Goal: Information Seeking & Learning: Get advice/opinions

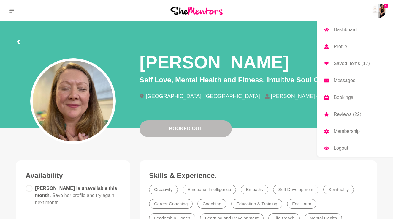
click at [344, 80] on p "Messages" at bounding box center [344, 80] width 22 height 5
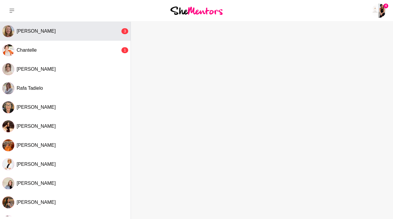
click at [98, 36] on button "[PERSON_NAME] 3" at bounding box center [65, 31] width 131 height 19
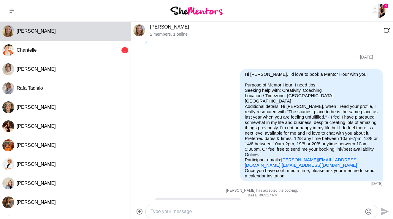
scroll to position [391, 0]
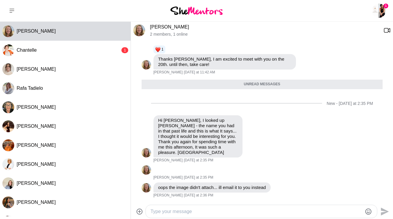
click at [168, 213] on textarea "Type your message" at bounding box center [256, 211] width 212 height 7
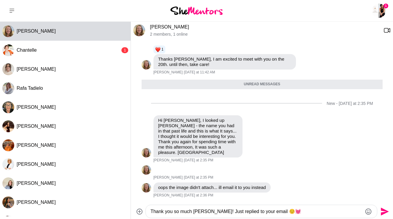
type textarea "Thank you so much [PERSON_NAME]! Just replied to your email ☺️💓"
click at [383, 211] on icon "Send" at bounding box center [383, 210] width 9 height 9
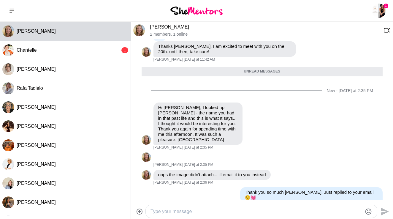
scroll to position [409, 0]
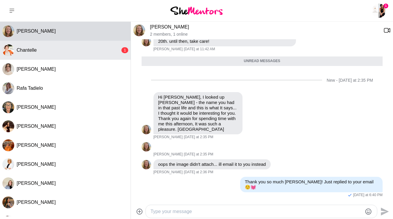
click at [72, 52] on div "Chantelle" at bounding box center [69, 50] width 104 height 6
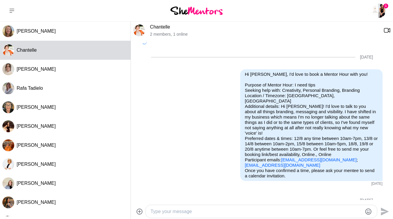
scroll to position [180, 0]
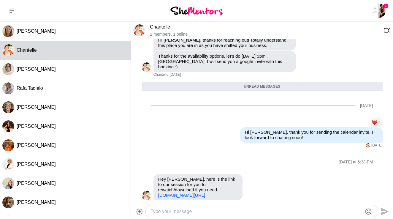
click at [166, 209] on textarea "Type your message" at bounding box center [256, 211] width 212 height 7
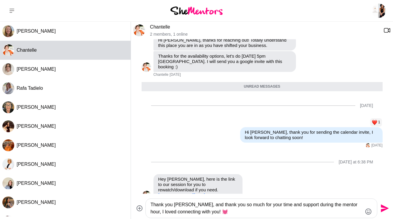
type textarea "Thank you [PERSON_NAME], and thank you so much for your time and support during…"
click at [383, 209] on icon "Send" at bounding box center [383, 207] width 9 height 9
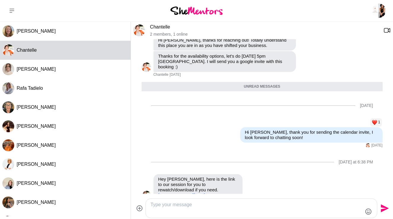
scroll to position [227, 0]
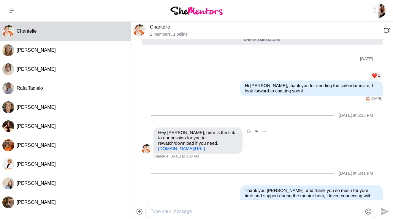
click at [205, 146] on link "[DOMAIN_NAME][URL]" at bounding box center [181, 148] width 47 height 5
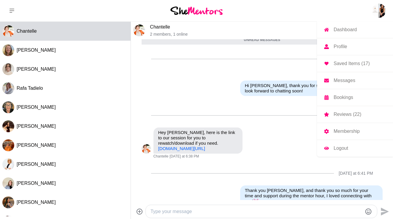
click at [340, 130] on p "Membership" at bounding box center [346, 131] width 26 height 5
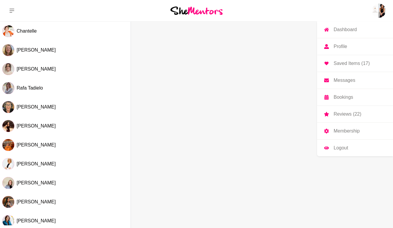
click at [340, 96] on p "Bookings" at bounding box center [343, 97] width 20 height 5
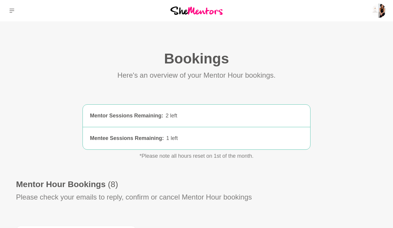
click at [14, 9] on icon at bounding box center [11, 10] width 5 height 5
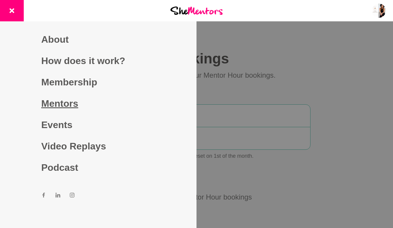
click at [59, 101] on link "Mentors" at bounding box center [98, 103] width 114 height 21
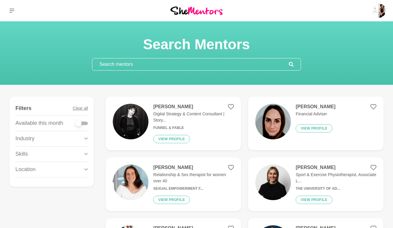
click at [161, 134] on div "Lior Albeck-Ripka Digital Strategy & Content Consultant | Story... Funnel & Fab…" at bounding box center [190, 123] width 85 height 39
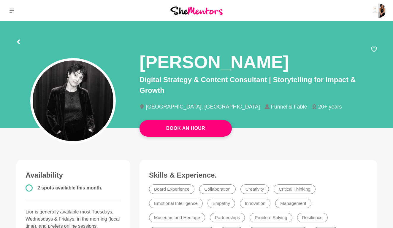
click at [21, 43] on div at bounding box center [196, 41] width 361 height 11
click at [18, 43] on icon at bounding box center [18, 41] width 3 height 5
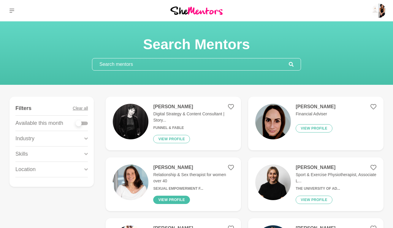
click at [181, 199] on button "View profile" at bounding box center [171, 200] width 37 height 8
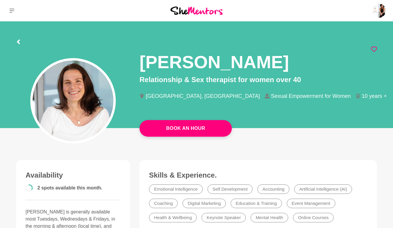
click at [373, 50] on icon at bounding box center [374, 49] width 6 height 6
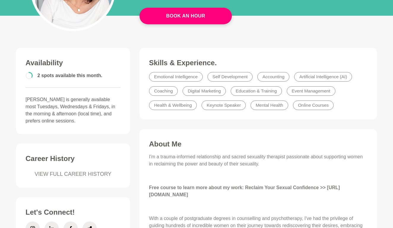
scroll to position [124, 0]
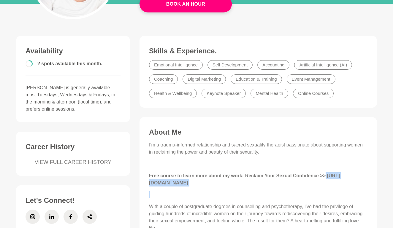
drag, startPoint x: 148, startPoint y: 182, endPoint x: 265, endPoint y: 197, distance: 118.1
copy p "https://radiantwoman.xperiencify.io/tarishatourokbody/mini-course/"
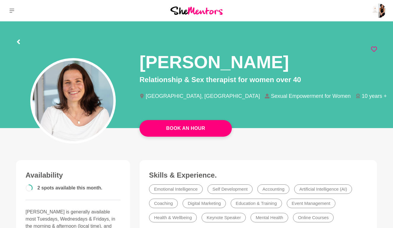
scroll to position [0, 0]
click at [21, 43] on div at bounding box center [196, 41] width 361 height 11
click at [18, 43] on icon at bounding box center [18, 41] width 3 height 5
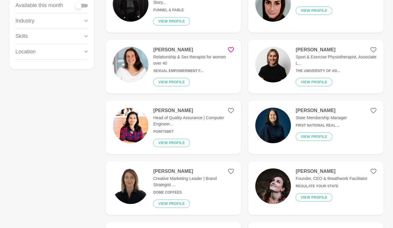
scroll to position [118, 0]
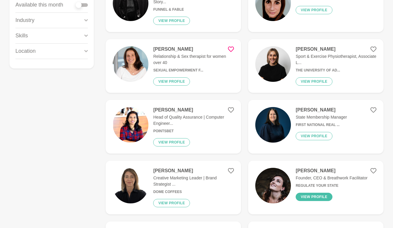
click at [314, 197] on button "View profile" at bounding box center [313, 197] width 37 height 8
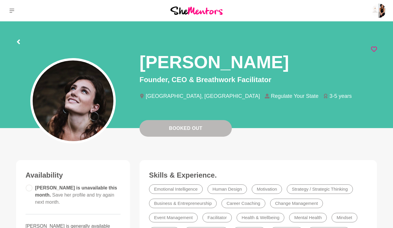
click at [374, 48] on icon at bounding box center [374, 49] width 6 height 6
click at [19, 42] on icon at bounding box center [18, 41] width 5 height 5
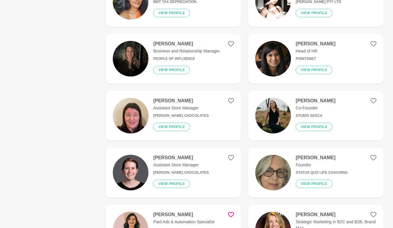
scroll to position [762, 0]
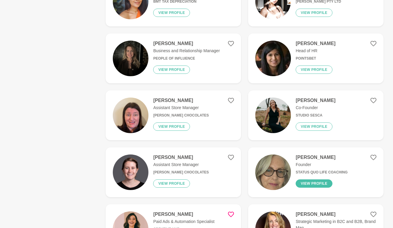
click at [307, 186] on button "View profile" at bounding box center [313, 183] width 37 height 8
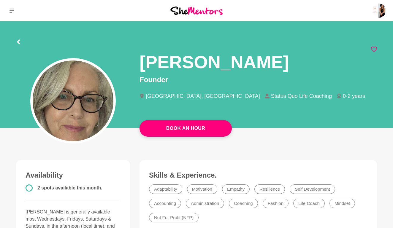
click at [375, 47] on icon at bounding box center [374, 49] width 6 height 6
click at [19, 43] on icon at bounding box center [18, 41] width 3 height 5
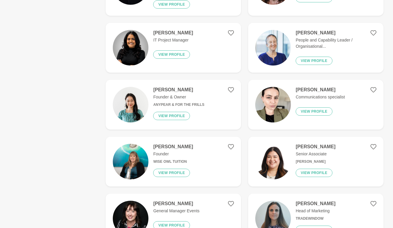
scroll to position [321, 0]
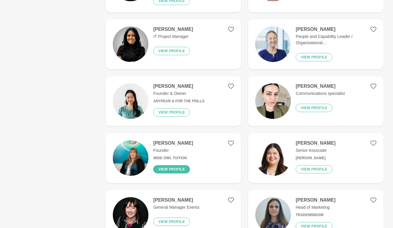
click at [179, 170] on button "View profile" at bounding box center [171, 169] width 37 height 8
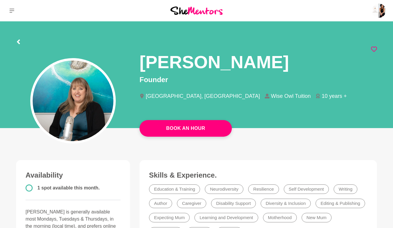
click at [376, 49] on icon at bounding box center [374, 49] width 6 height 5
click at [17, 41] on icon at bounding box center [18, 41] width 5 height 5
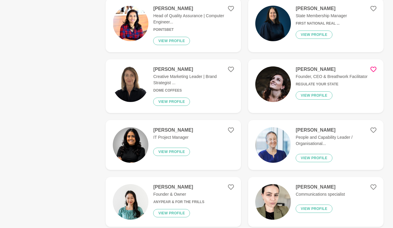
scroll to position [220, 0]
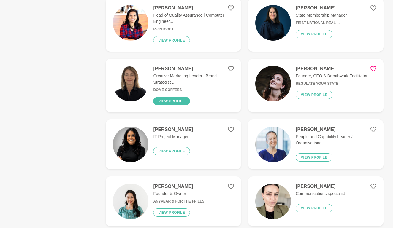
click at [174, 101] on button "View profile" at bounding box center [171, 101] width 37 height 8
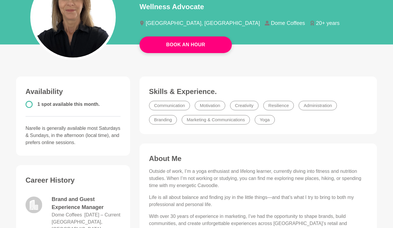
scroll to position [14, 0]
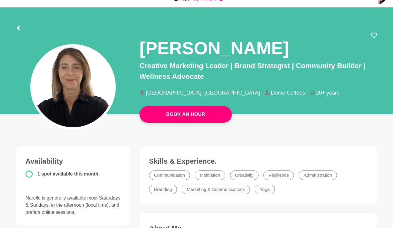
click at [19, 27] on icon at bounding box center [18, 28] width 5 height 5
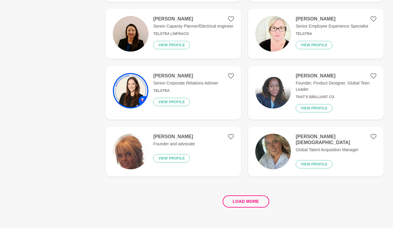
scroll to position [1076, 0]
click at [249, 202] on button "Load more" at bounding box center [246, 201] width 47 height 12
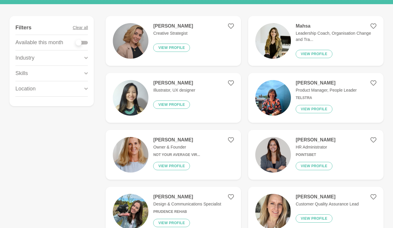
scroll to position [81, 0]
click at [171, 165] on button "View profile" at bounding box center [171, 166] width 37 height 8
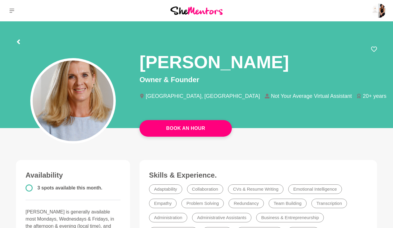
click at [21, 43] on div at bounding box center [196, 41] width 361 height 11
click at [20, 40] on icon at bounding box center [18, 41] width 5 height 5
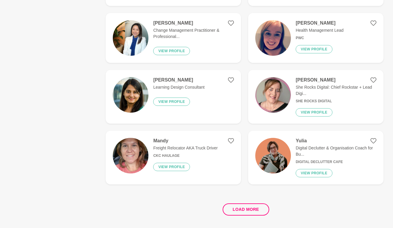
scroll to position [1061, 0]
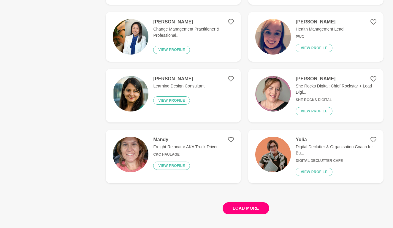
click at [240, 209] on button "Load more" at bounding box center [246, 208] width 47 height 12
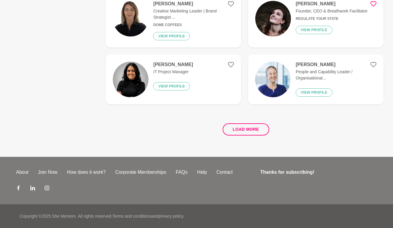
scroll to position [0, 0]
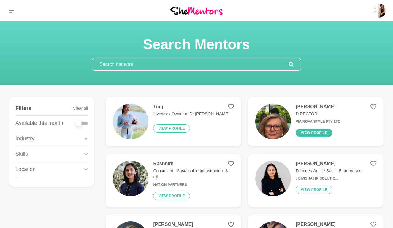
click at [304, 136] on button "View profile" at bounding box center [313, 133] width 37 height 8
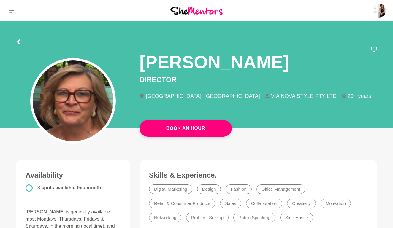
click at [16, 41] on icon at bounding box center [18, 41] width 5 height 5
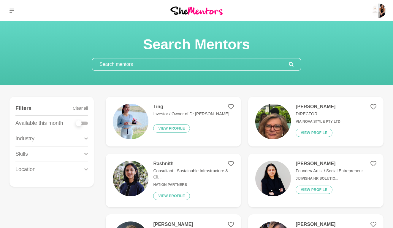
click at [131, 67] on input "text" at bounding box center [190, 64] width 196 height 12
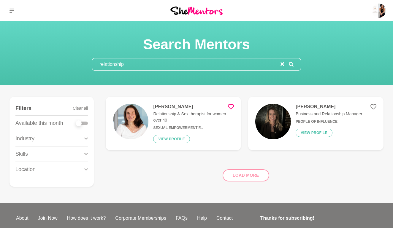
click at [237, 178] on div "Load more" at bounding box center [245, 173] width 278 height 36
click at [243, 176] on div "Load more" at bounding box center [245, 173] width 278 height 36
drag, startPoint x: 132, startPoint y: 65, endPoint x: 65, endPoint y: 65, distance: 66.5
click at [65, 65] on div "Search Mentors relationship" at bounding box center [196, 53] width 379 height 35
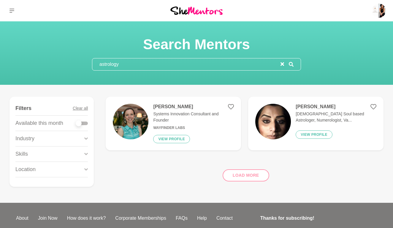
type input "astrology"
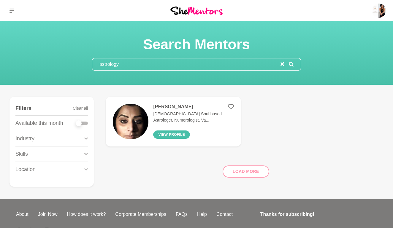
click at [169, 137] on button "View profile" at bounding box center [171, 135] width 37 height 8
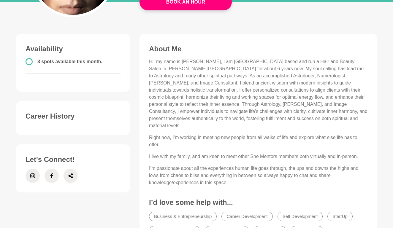
scroll to position [127, 0]
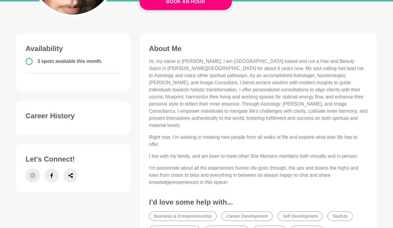
click at [34, 178] on icon at bounding box center [32, 176] width 5 height 14
click at [52, 177] on icon at bounding box center [51, 175] width 2 height 5
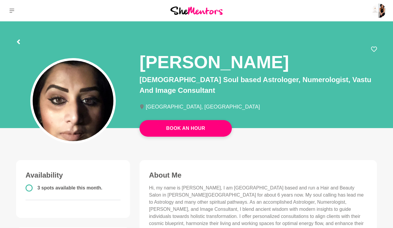
scroll to position [0, 0]
click at [18, 42] on icon at bounding box center [18, 41] width 3 height 5
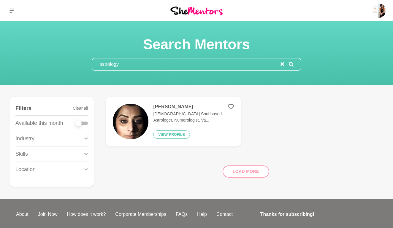
click at [190, 63] on input "astrology" at bounding box center [186, 64] width 188 height 12
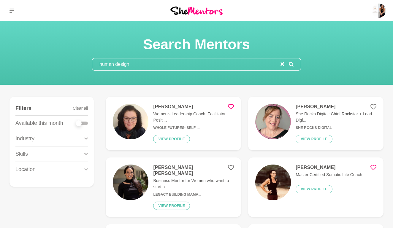
type input "human design"
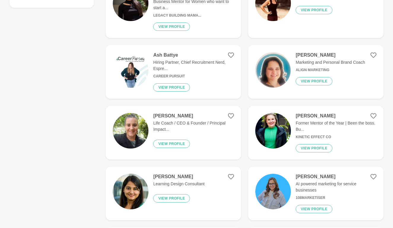
scroll to position [180, 0]
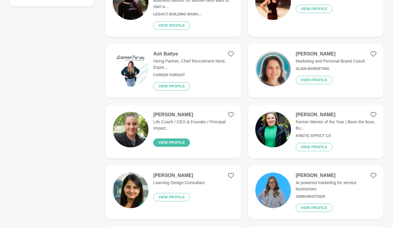
click at [178, 139] on button "View profile" at bounding box center [171, 143] width 37 height 8
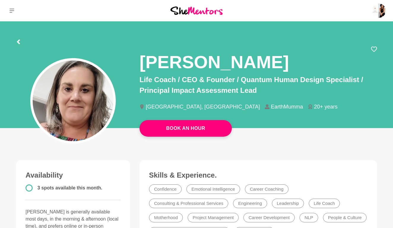
click at [19, 42] on icon at bounding box center [18, 41] width 5 height 5
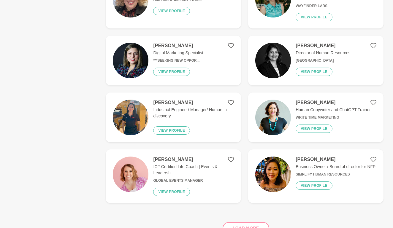
scroll to position [664, 0]
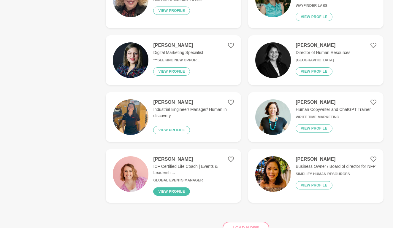
click at [161, 187] on button "View profile" at bounding box center [171, 191] width 37 height 8
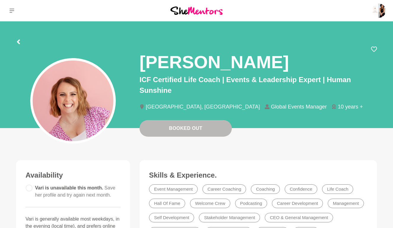
click at [17, 42] on icon at bounding box center [18, 41] width 5 height 5
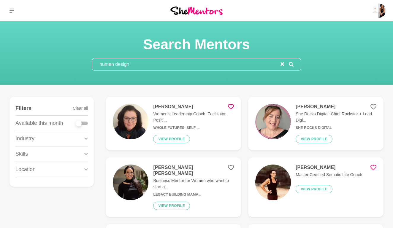
click at [137, 63] on input "human design" at bounding box center [186, 64] width 188 height 12
click at [137, 64] on input "human design" at bounding box center [186, 64] width 188 height 12
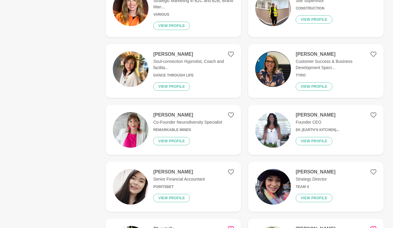
scroll to position [229, 0]
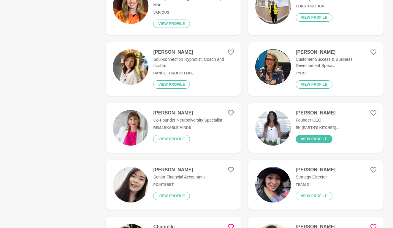
type input "spiritual"
click at [314, 135] on button "View profile" at bounding box center [313, 139] width 37 height 8
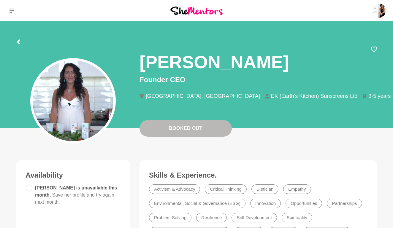
click at [21, 42] on div at bounding box center [196, 41] width 361 height 11
click at [20, 42] on icon at bounding box center [18, 41] width 5 height 5
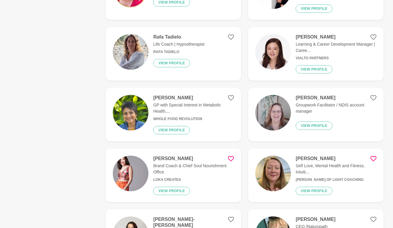
scroll to position [541, 0]
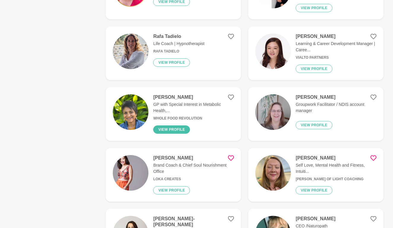
click at [176, 127] on button "View profile" at bounding box center [171, 129] width 37 height 8
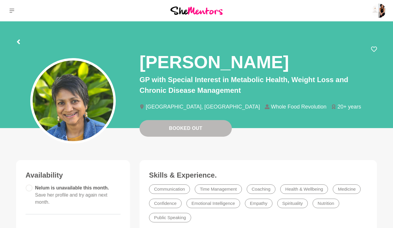
click at [18, 41] on icon at bounding box center [18, 41] width 3 height 5
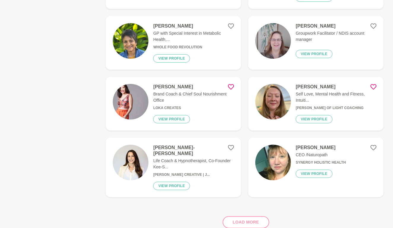
scroll to position [615, 0]
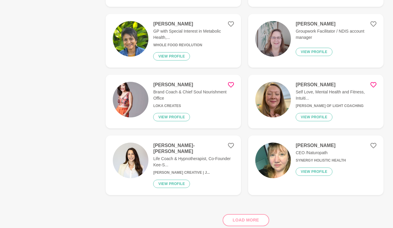
click at [245, 217] on div "Load more" at bounding box center [245, 218] width 278 height 36
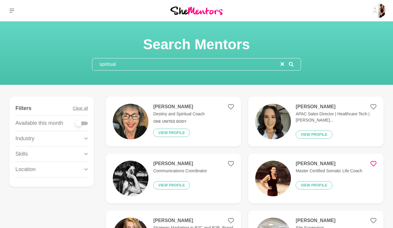
scroll to position [0, 0]
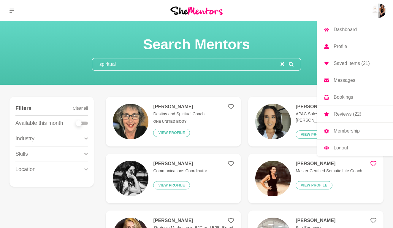
click at [343, 63] on p "Saved Items (21)" at bounding box center [351, 63] width 36 height 5
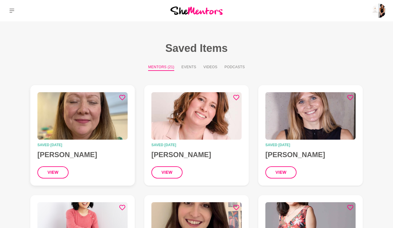
click at [122, 99] on icon at bounding box center [122, 98] width 6 height 6
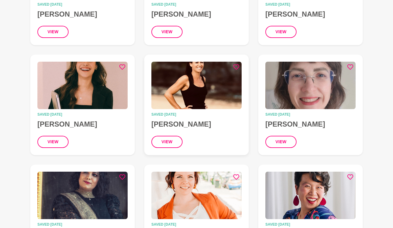
scroll to position [362, 0]
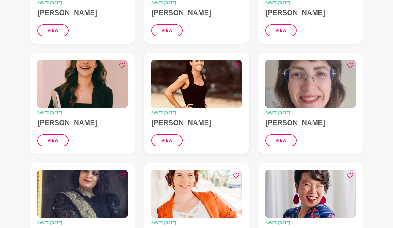
click at [235, 64] on icon at bounding box center [236, 66] width 6 height 6
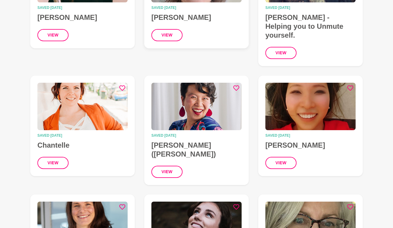
scroll to position [469, 0]
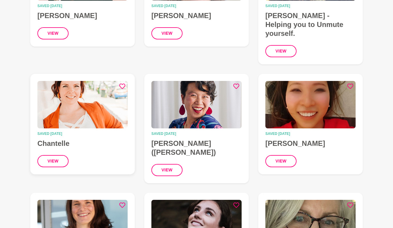
click at [124, 83] on icon at bounding box center [122, 86] width 6 height 6
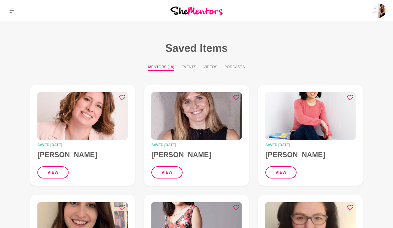
scroll to position [0, 0]
click at [12, 12] on icon at bounding box center [11, 10] width 5 height 5
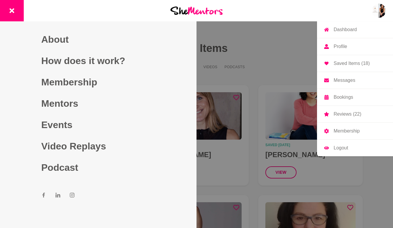
click at [342, 79] on p "Messages" at bounding box center [344, 80] width 22 height 5
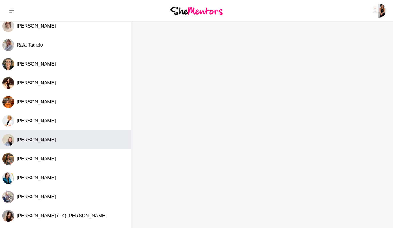
scroll to position [43, 0]
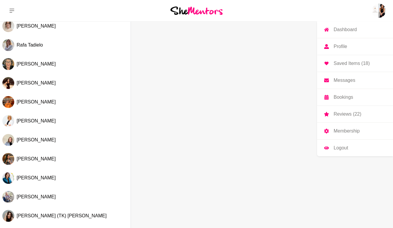
click at [343, 114] on p "Reviews (22)" at bounding box center [347, 114] width 28 height 5
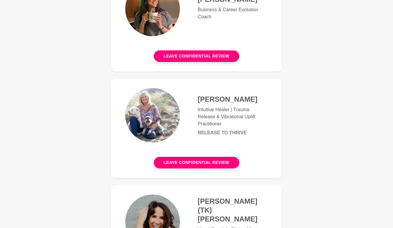
scroll to position [883, 0]
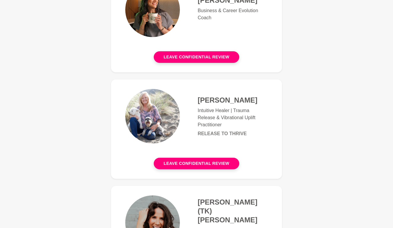
click at [220, 104] on h4 "[PERSON_NAME]" at bounding box center [233, 100] width 70 height 9
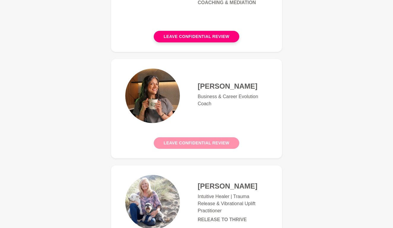
scroll to position [796, 0]
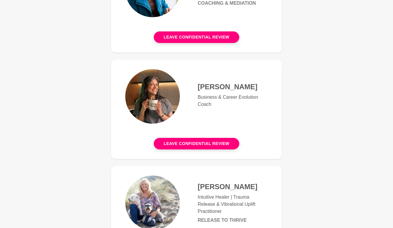
click at [212, 86] on h4 "[PERSON_NAME]" at bounding box center [233, 86] width 70 height 9
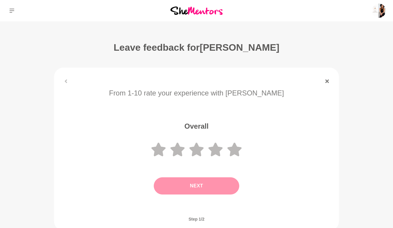
scroll to position [796, 0]
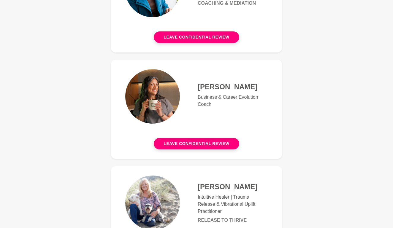
click at [153, 102] on img at bounding box center [152, 96] width 55 height 55
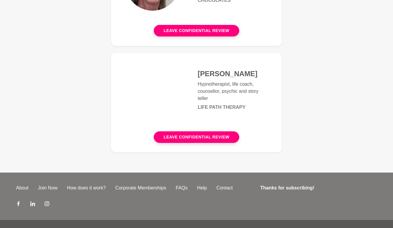
scroll to position [2317, 0]
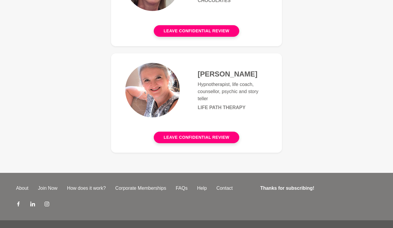
click at [155, 80] on img at bounding box center [152, 90] width 55 height 55
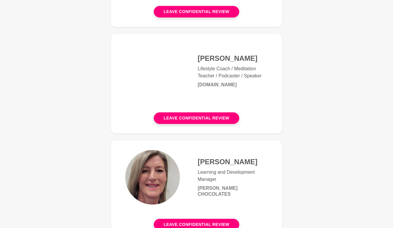
scroll to position [2123, 0]
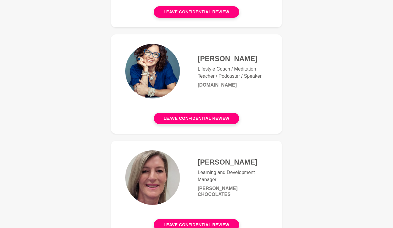
click at [154, 44] on img at bounding box center [152, 71] width 55 height 55
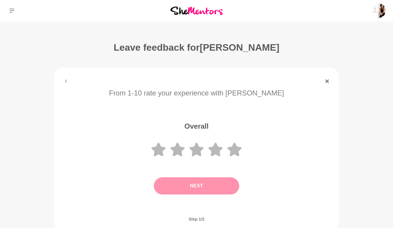
scroll to position [2123, 0]
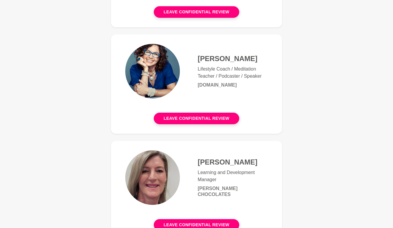
click at [155, 163] on img at bounding box center [152, 177] width 55 height 55
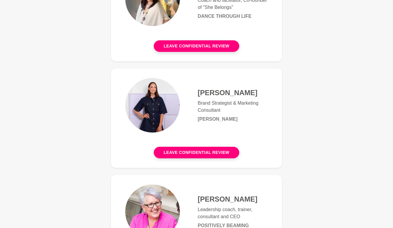
scroll to position [1764, 0]
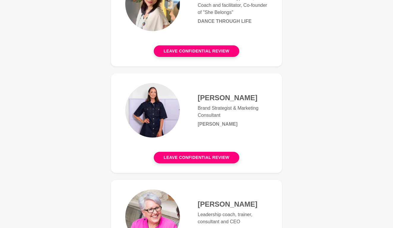
click at [151, 202] on img at bounding box center [152, 217] width 55 height 55
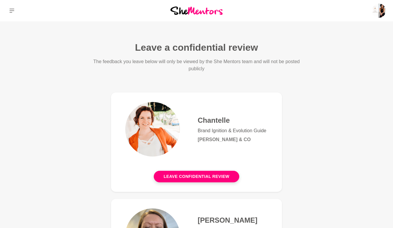
scroll to position [1764, 0]
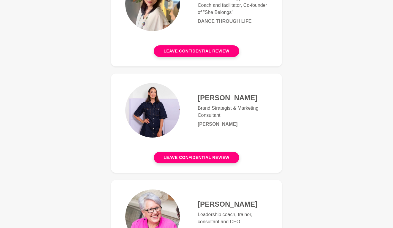
click at [146, 87] on img at bounding box center [152, 110] width 55 height 55
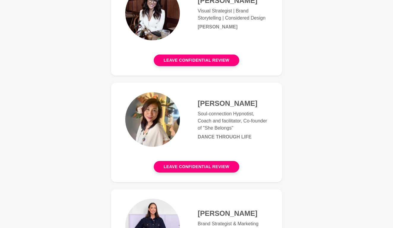
scroll to position [1648, 0]
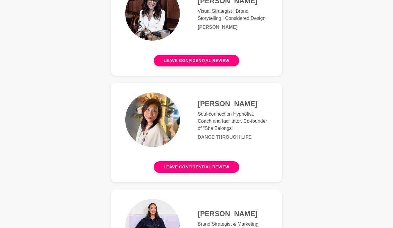
click at [138, 95] on img at bounding box center [152, 120] width 55 height 55
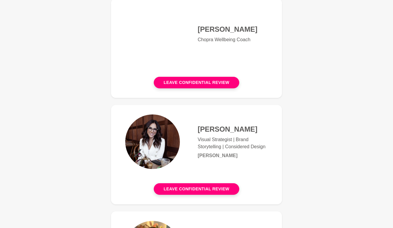
scroll to position [1517, 0]
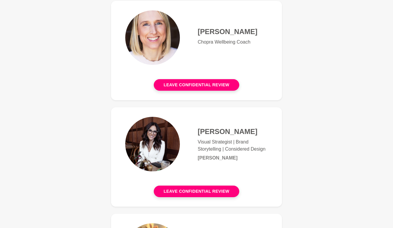
click at [152, 125] on img at bounding box center [152, 144] width 55 height 55
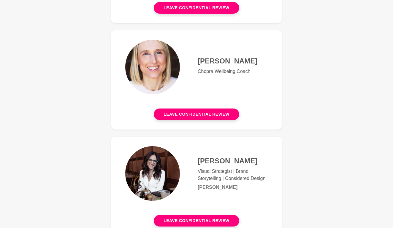
scroll to position [1481, 0]
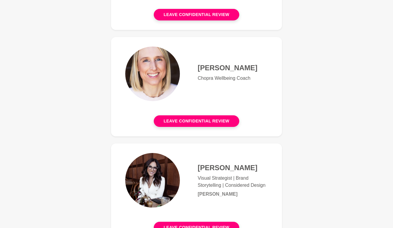
click at [139, 59] on img at bounding box center [152, 74] width 55 height 55
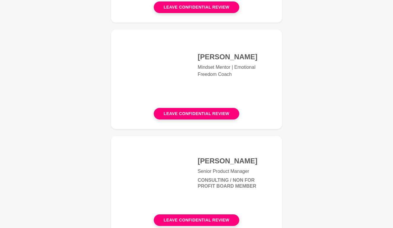
scroll to position [1273, 0]
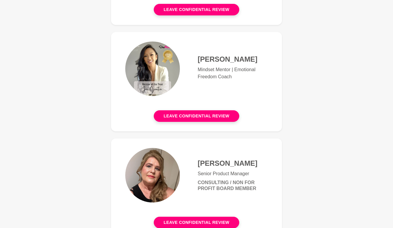
click at [157, 160] on img at bounding box center [152, 175] width 55 height 55
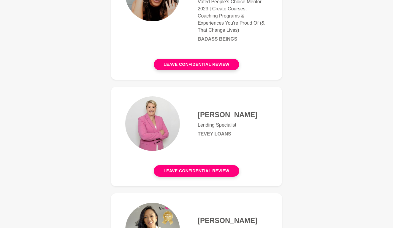
scroll to position [1109, 0]
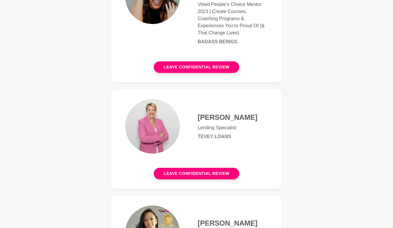
click at [154, 109] on img at bounding box center [152, 126] width 55 height 55
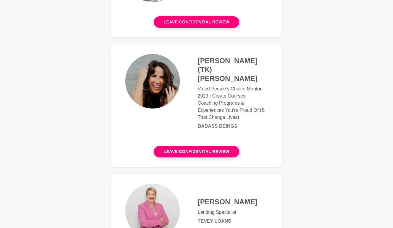
scroll to position [1018, 0]
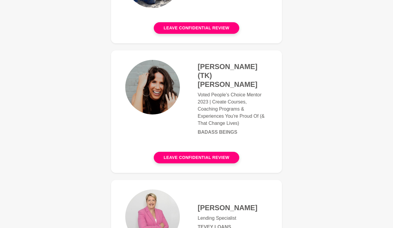
click at [135, 93] on img at bounding box center [152, 87] width 55 height 55
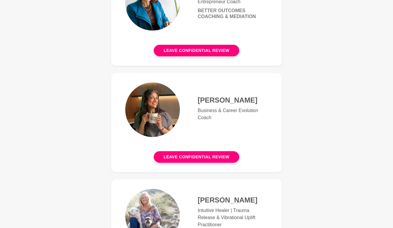
scroll to position [784, 0]
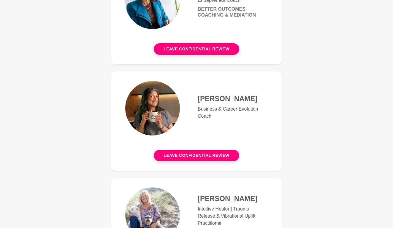
click at [155, 198] on img at bounding box center [152, 214] width 55 height 55
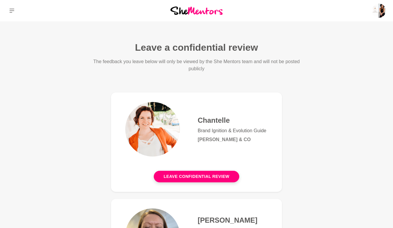
scroll to position [784, 0]
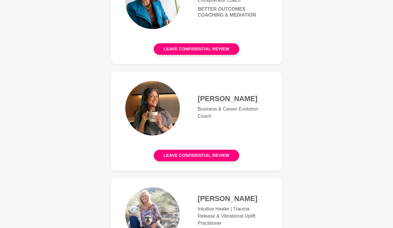
click at [148, 100] on img at bounding box center [152, 108] width 55 height 55
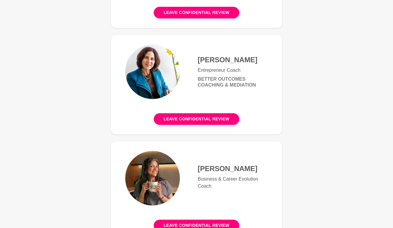
scroll to position [701, 0]
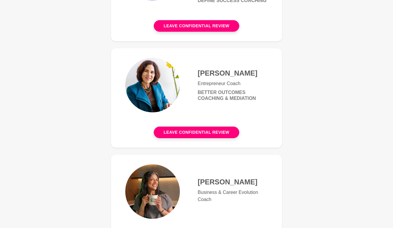
click at [145, 75] on img at bounding box center [152, 85] width 55 height 55
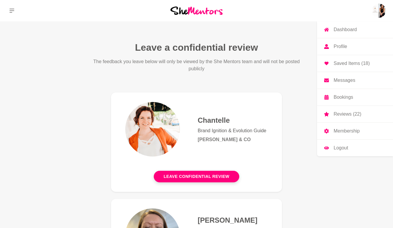
click at [359, 30] on link "Dashboard" at bounding box center [355, 29] width 76 height 17
